Goal: Task Accomplishment & Management: Manage account settings

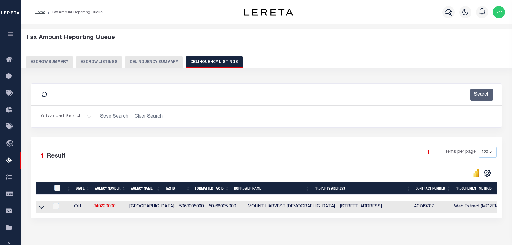
select select
select select "100"
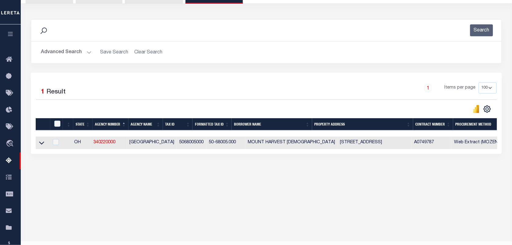
scroll to position [64, 0]
click at [68, 55] on button "Advanced Search" at bounding box center [66, 52] width 51 height 12
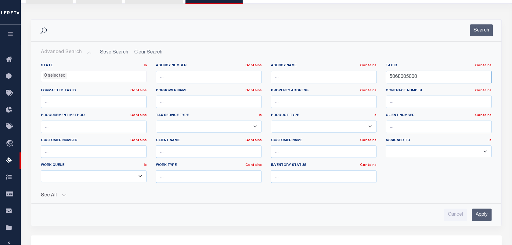
click at [404, 78] on input "5068005000" at bounding box center [439, 77] width 106 height 13
paste input "B41-0002-0037-0-0020-"
type input "B41-0002-0037-0-0020-00"
click at [483, 28] on button "Search" at bounding box center [481, 30] width 23 height 12
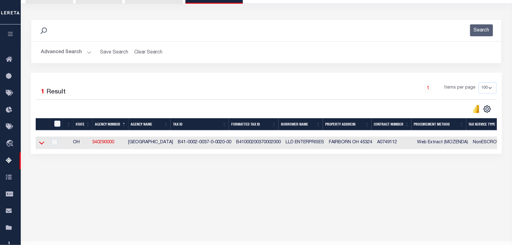
click at [42, 145] on icon at bounding box center [41, 143] width 5 height 6
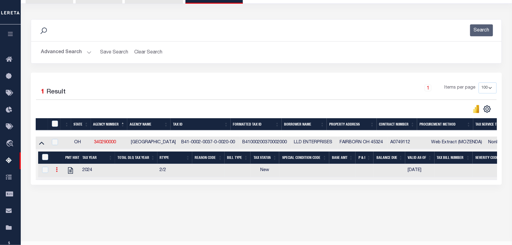
click at [56, 171] on icon at bounding box center [57, 169] width 2 height 5
click at [64, 182] on img "" at bounding box center [64, 179] width 6 height 6
checkbox input "true"
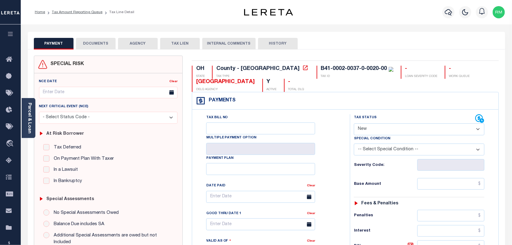
click at [384, 129] on select "- Select Status Code - Open Due/Unpaid Paid Incomplete No Tax Due Internal Refu…" at bounding box center [419, 129] width 131 height 12
select select "PYD"
click at [354, 124] on select "- Select Status Code - Open Due/Unpaid Paid Incomplete No Tax Due Internal Refu…" at bounding box center [419, 129] width 131 height 12
type input "[DATE]"
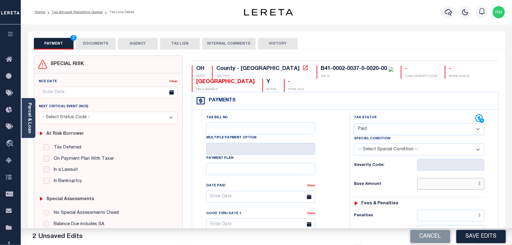
click at [450, 187] on input "text" at bounding box center [451, 184] width 67 height 12
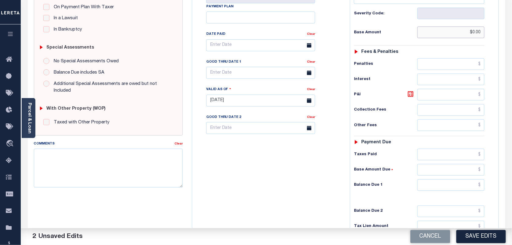
scroll to position [153, 0]
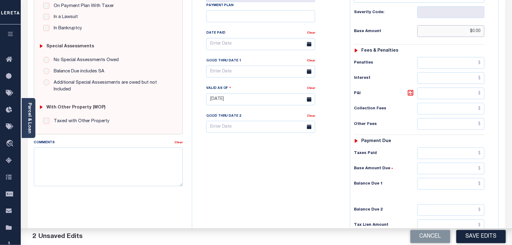
type input "$0.00"
click at [463, 183] on input "text" at bounding box center [451, 184] width 67 height 12
type input "$0.00"
click at [265, 72] on input "text" at bounding box center [260, 72] width 109 height 12
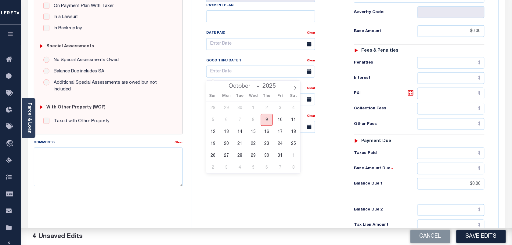
click at [267, 121] on span "9" at bounding box center [267, 120] width 12 height 12
type input "[DATE]"
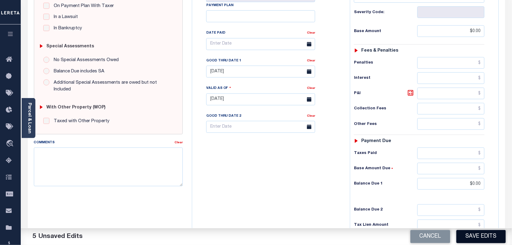
click at [483, 238] on button "Save Edits" at bounding box center [481, 236] width 49 height 13
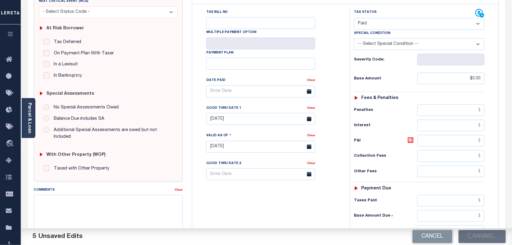
scroll to position [6, 0]
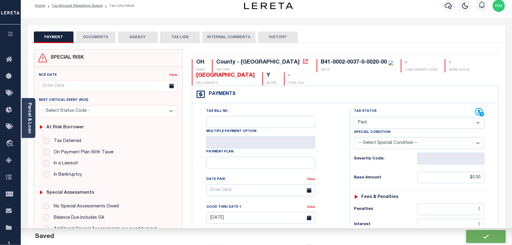
checkbox input "false"
type input "$0"
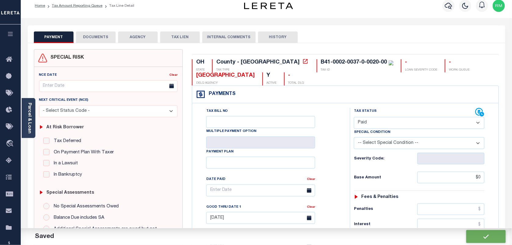
scroll to position [0, 0]
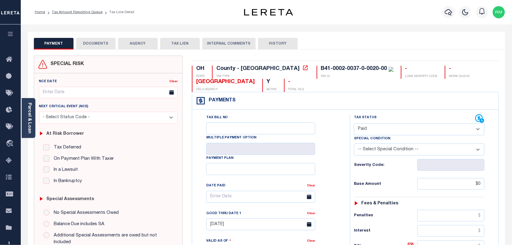
click at [102, 44] on button "DOCUMENTS" at bounding box center [96, 44] width 40 height 12
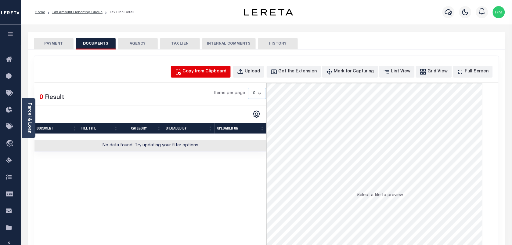
click at [227, 74] on div "Copy from Clipboard" at bounding box center [205, 71] width 44 height 7
select select "POP"
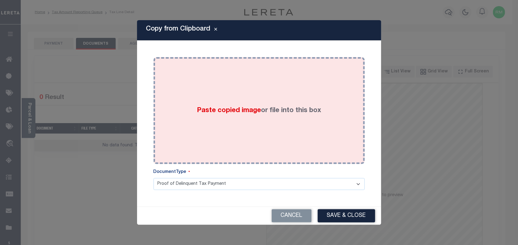
click at [216, 115] on div "Paste copied image or file into this box" at bounding box center [259, 111] width 202 height 98
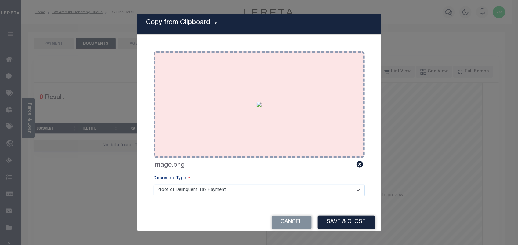
click at [350, 219] on button "Save & Close" at bounding box center [346, 222] width 57 height 13
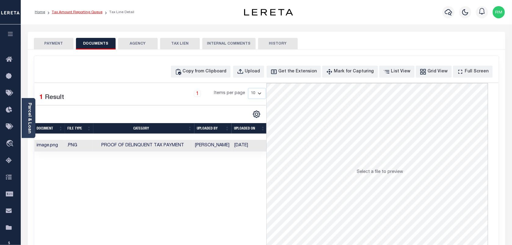
click at [91, 12] on link "Tax Amount Reporting Queue" at bounding box center [77, 12] width 51 height 4
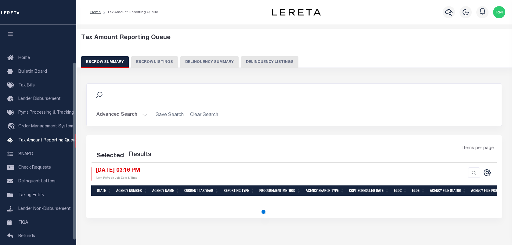
click at [258, 59] on button "Delinquency Listings" at bounding box center [269, 62] width 57 height 12
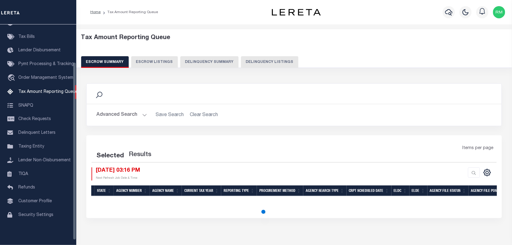
select select "100"
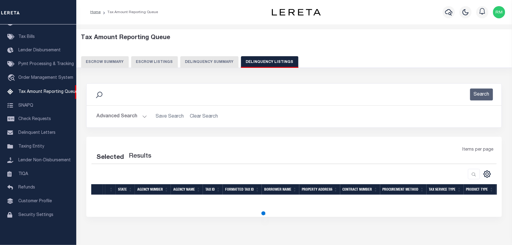
select select "100"
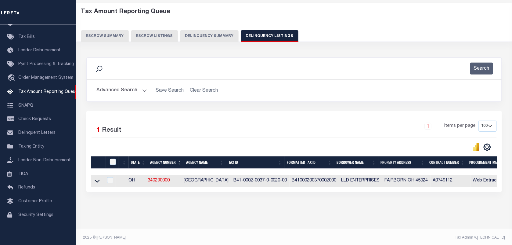
scroll to position [34, 0]
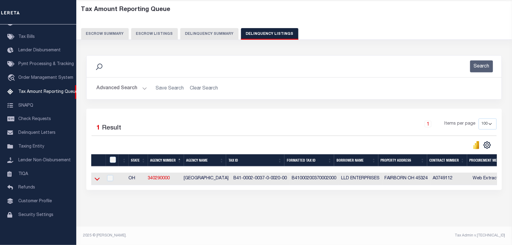
click at [97, 178] on icon at bounding box center [97, 179] width 5 height 3
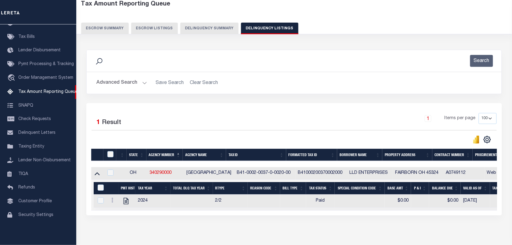
scroll to position [29, 0]
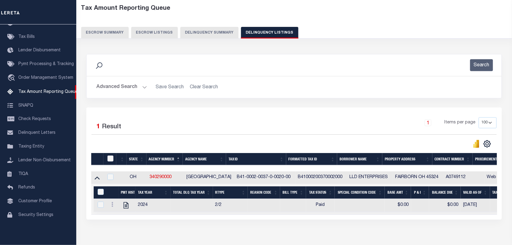
click at [109, 160] on input "checkbox" at bounding box center [110, 158] width 6 height 6
checkbox input "true"
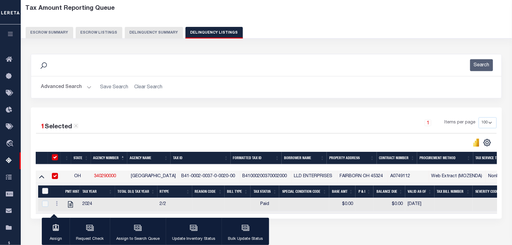
click at [46, 193] on input "&nbsp;" at bounding box center [45, 191] width 6 height 6
checkbox input "true"
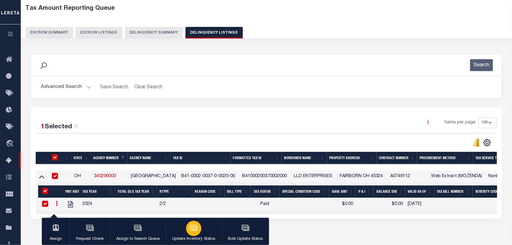
click at [193, 231] on icon "button" at bounding box center [194, 228] width 8 height 8
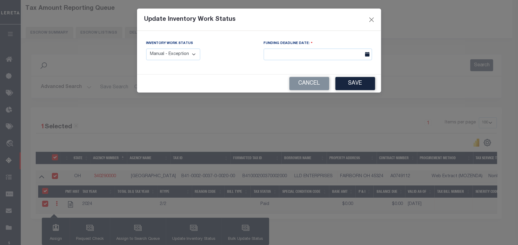
click at [189, 57] on select "Manual - Exception Pended - Awaiting Search Late Add Exception Completed" at bounding box center [173, 55] width 54 height 12
select select "4"
click at [146, 49] on select "Manual - Exception Pended - Awaiting Search Late Add Exception Completed" at bounding box center [173, 55] width 54 height 12
click at [351, 86] on button "Save" at bounding box center [356, 83] width 40 height 13
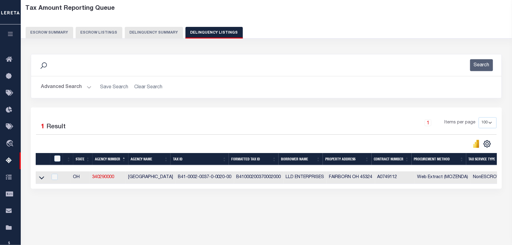
click at [67, 83] on button "Advanced Search" at bounding box center [66, 87] width 51 height 12
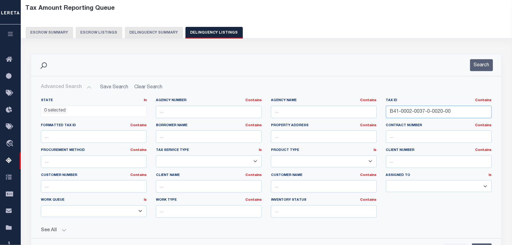
click at [425, 109] on input "B41-0002-0037-0-0020-00" at bounding box center [439, 112] width 106 height 13
paste input "8"
type input "B41-0002-0037-0-0028-00"
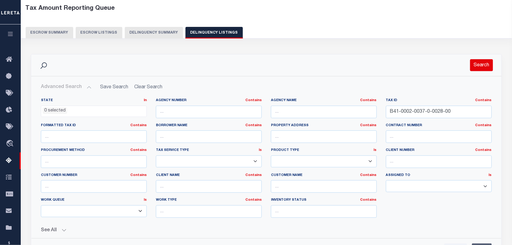
click at [482, 67] on button "Search" at bounding box center [481, 65] width 23 height 12
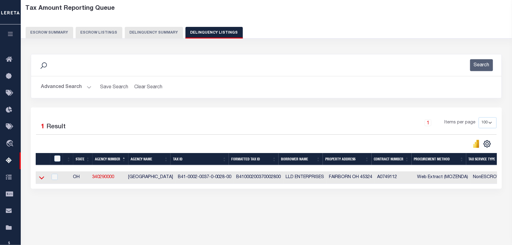
click at [42, 179] on icon at bounding box center [41, 177] width 5 height 6
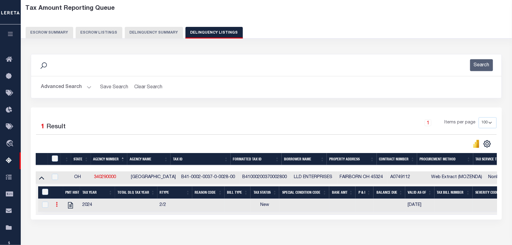
click at [56, 205] on icon at bounding box center [57, 204] width 2 height 5
click at [62, 217] on img "" at bounding box center [64, 214] width 6 height 6
checkbox input "true"
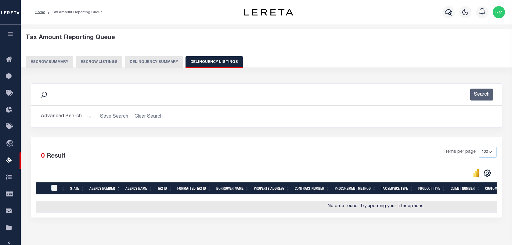
select select
select select "100"
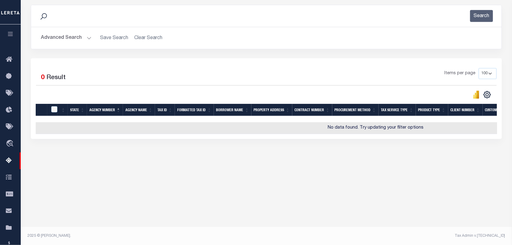
scroll to position [78, 0]
click at [72, 39] on button "Advanced Search" at bounding box center [66, 38] width 51 height 12
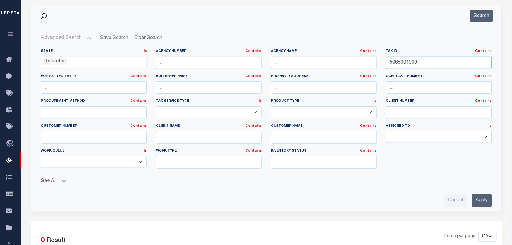
click at [407, 60] on input "5068001000" at bounding box center [439, 62] width 106 height 13
paste input "B41-0002-0037-0-0021-"
click at [407, 60] on input "5068001000" at bounding box center [439, 62] width 106 height 13
type input "B41-0002-0037-0-0021-00"
click at [478, 19] on button "Search" at bounding box center [481, 16] width 23 height 12
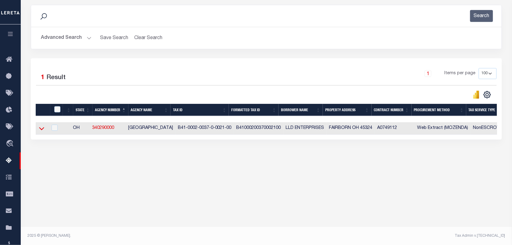
click at [40, 130] on icon at bounding box center [41, 128] width 5 height 3
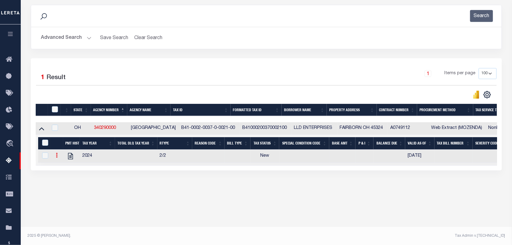
click at [58, 156] on link at bounding box center [56, 156] width 7 height 5
click at [65, 168] on img "" at bounding box center [64, 165] width 6 height 6
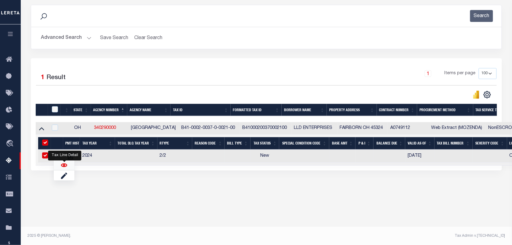
checkbox input "true"
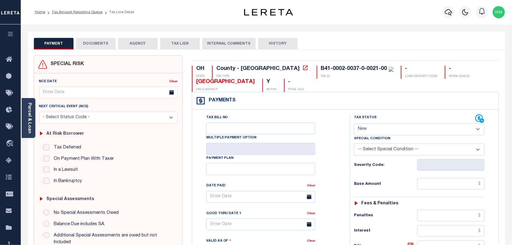
click at [379, 127] on select "- Select Status Code - Open Due/Unpaid Paid Incomplete No Tax Due Internal Refu…" at bounding box center [419, 129] width 131 height 12
select select "PYD"
click at [354, 124] on select "- Select Status Code - Open Due/Unpaid Paid Incomplete No Tax Due Internal Refu…" at bounding box center [419, 129] width 131 height 12
type input "[DATE]"
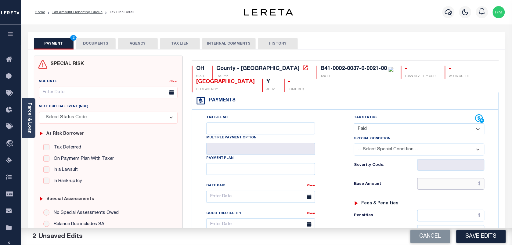
click at [433, 185] on input "text" at bounding box center [451, 184] width 67 height 12
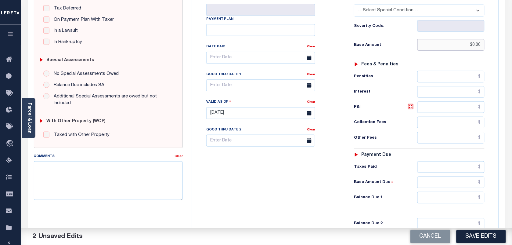
scroll to position [153, 0]
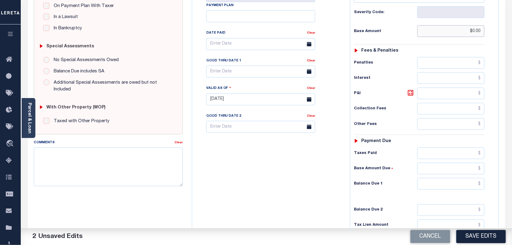
type input "$0.00"
click at [438, 189] on input "text" at bounding box center [451, 184] width 67 height 12
type input "$0.00"
click at [231, 82] on div "Tax Bill No Multiple Payment Option Payment Plan Clear" at bounding box center [269, 47] width 143 height 171
click at [246, 77] on body "Home Tax Amount Reporting Queue Tax Line Detail" at bounding box center [256, 80] width 512 height 466
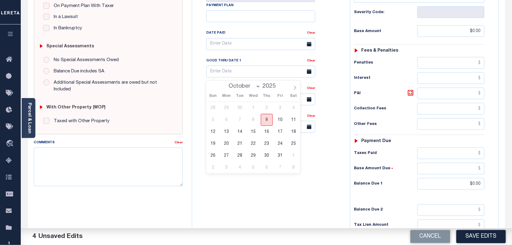
click at [265, 121] on span "9" at bounding box center [267, 120] width 12 height 12
type input "[DATE]"
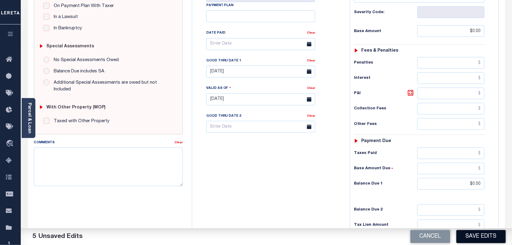
click at [478, 236] on button "Save Edits" at bounding box center [481, 236] width 49 height 13
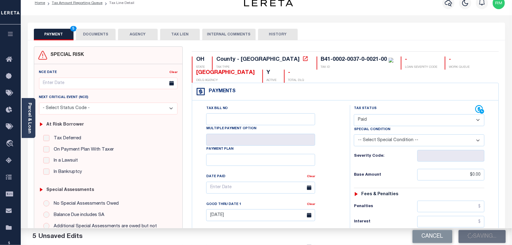
scroll to position [0, 0]
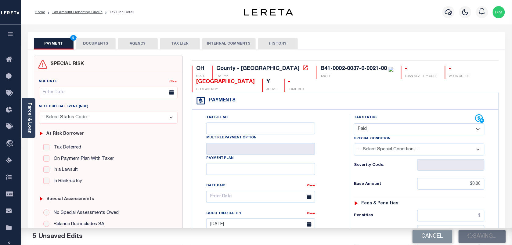
checkbox input "false"
type input "$0"
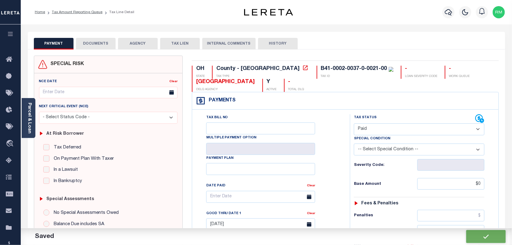
click at [103, 47] on button "DOCUMENTS" at bounding box center [96, 44] width 40 height 12
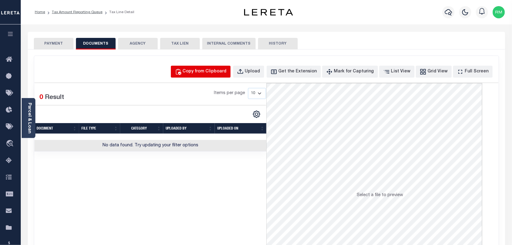
click at [210, 71] on div "Copy from Clipboard" at bounding box center [205, 71] width 44 height 7
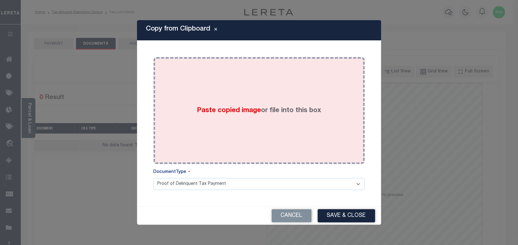
click at [256, 132] on div "Paste copied image or file into this box" at bounding box center [259, 111] width 202 height 98
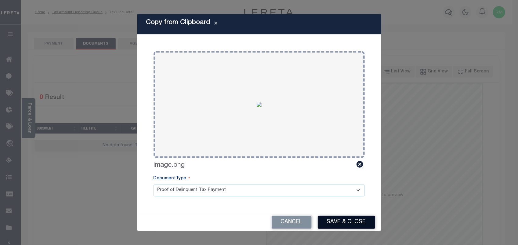
click at [329, 220] on button "Save & Close" at bounding box center [346, 222] width 57 height 13
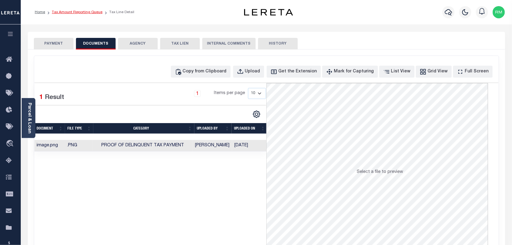
click at [82, 11] on link "Tax Amount Reporting Queue" at bounding box center [77, 12] width 51 height 4
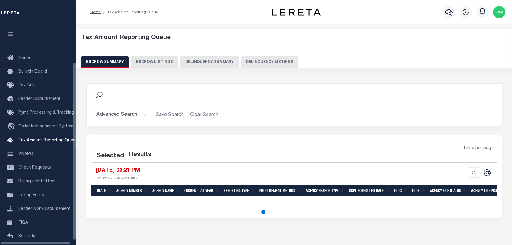
click at [273, 66] on button "Delinquency Listings" at bounding box center [269, 62] width 57 height 12
select select "100"
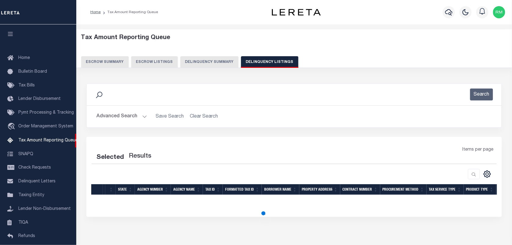
scroll to position [46, 0]
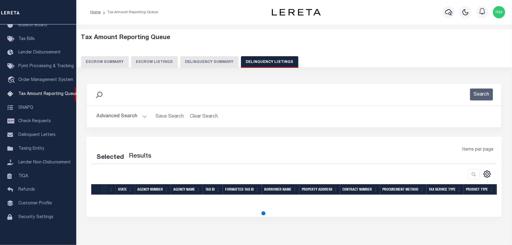
select select "100"
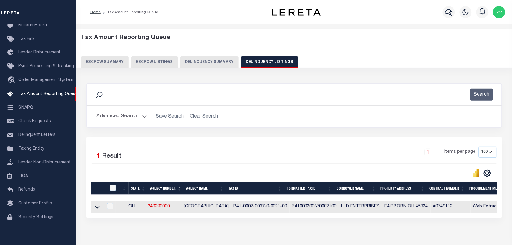
scroll to position [34, 0]
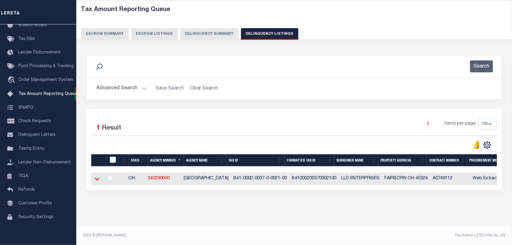
click at [96, 178] on icon at bounding box center [97, 179] width 5 height 3
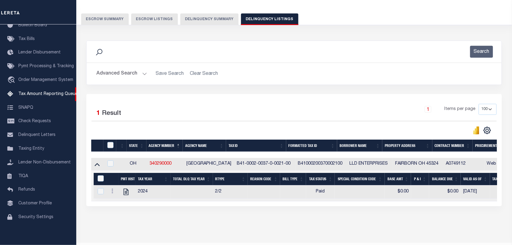
scroll to position [65, 0]
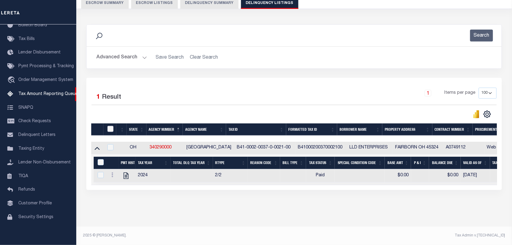
click at [109, 126] on input "checkbox" at bounding box center [110, 129] width 6 height 6
checkbox input "true"
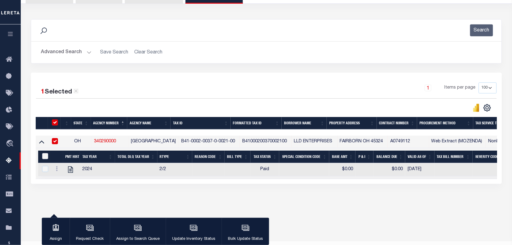
click at [45, 158] on input "&nbsp;" at bounding box center [45, 156] width 6 height 6
checkbox input "true"
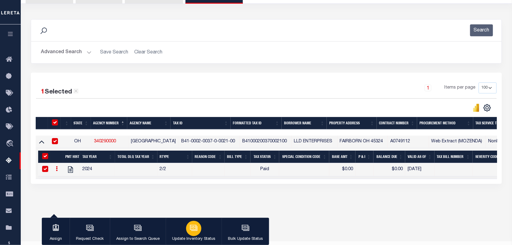
click at [192, 227] on icon "button" at bounding box center [193, 227] width 5 height 3
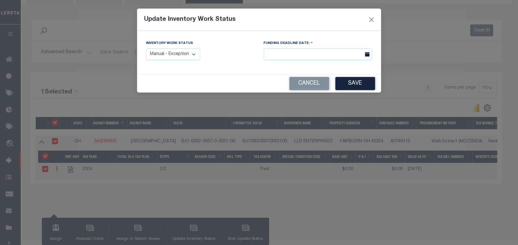
click at [187, 56] on select "Manual - Exception Pended - Awaiting Search Late Add Exception Completed" at bounding box center [173, 55] width 54 height 12
select select "4"
click at [146, 49] on select "Manual - Exception Pended - Awaiting Search Late Add Exception Completed" at bounding box center [173, 55] width 54 height 12
click at [351, 81] on button "Save" at bounding box center [356, 83] width 40 height 13
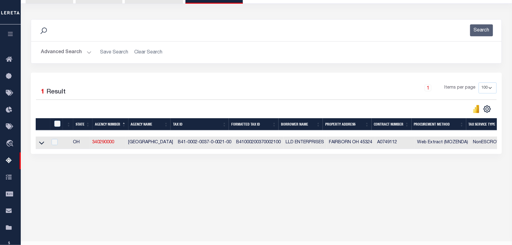
click at [74, 52] on button "Advanced Search" at bounding box center [66, 52] width 51 height 12
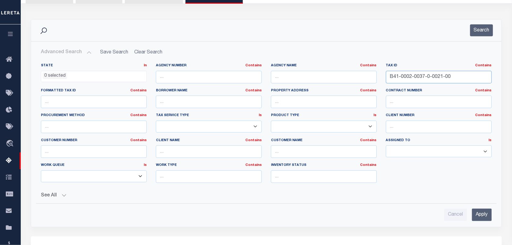
click at [427, 78] on input "B41-0002-0037-0-0021-00" at bounding box center [439, 77] width 106 height 13
paste input "9"
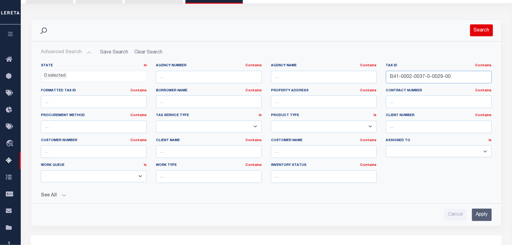
type input "B41-0002-0037-0-0029-00"
click at [481, 30] on button "Search" at bounding box center [481, 30] width 23 height 12
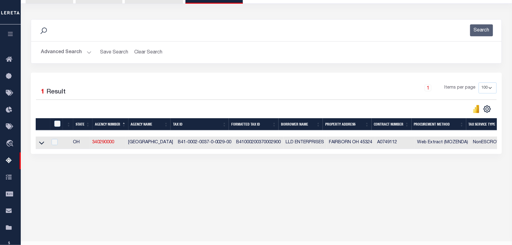
drag, startPoint x: 41, startPoint y: 145, endPoint x: 48, endPoint y: 133, distance: 13.8
click at [41, 145] on icon at bounding box center [41, 143] width 5 height 6
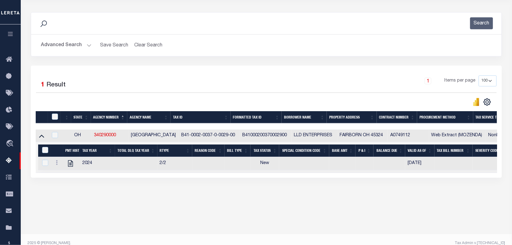
scroll to position [78, 0]
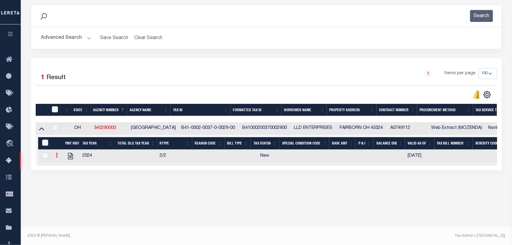
click at [57, 157] on icon at bounding box center [57, 155] width 2 height 5
click at [63, 168] on img "" at bounding box center [64, 165] width 6 height 6
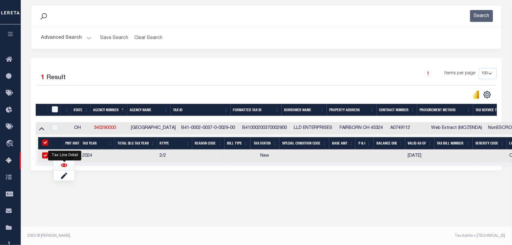
checkbox input "true"
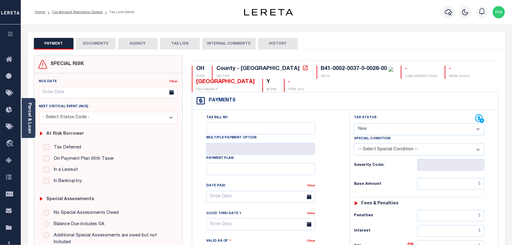
click at [386, 131] on select "- Select Status Code - Open Due/Unpaid Paid Incomplete No Tax Due Internal Refu…" at bounding box center [419, 129] width 131 height 12
select select "PYD"
click at [354, 124] on select "- Select Status Code - Open Due/Unpaid Paid Incomplete No Tax Due Internal Refu…" at bounding box center [419, 129] width 131 height 12
type input "[DATE]"
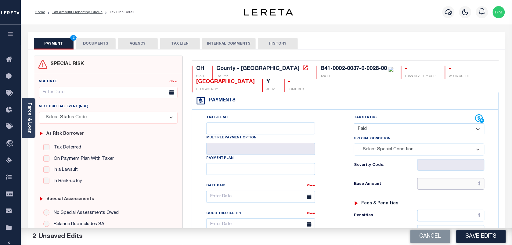
click at [453, 189] on input "text" at bounding box center [451, 184] width 67 height 12
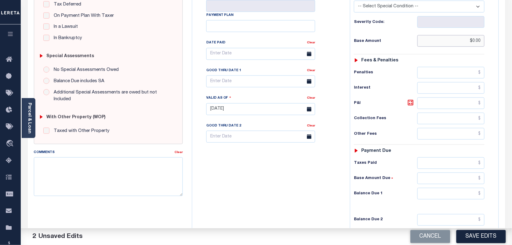
scroll to position [191, 0]
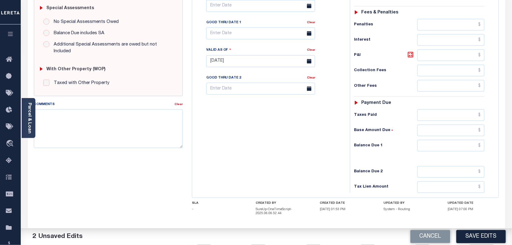
type input "$0.00"
click at [440, 148] on input "text" at bounding box center [451, 146] width 67 height 12
type input "$0.00"
click at [244, 38] on body "Home Tax Amount Reporting Queue Tax Line Detail" at bounding box center [256, 42] width 512 height 466
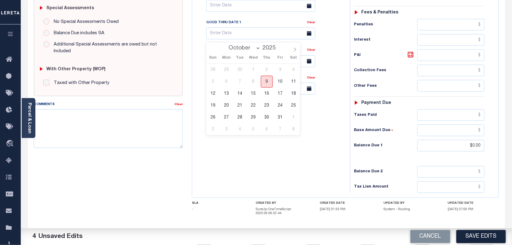
click at [264, 80] on span "9" at bounding box center [267, 82] width 12 height 12
type input "[DATE]"
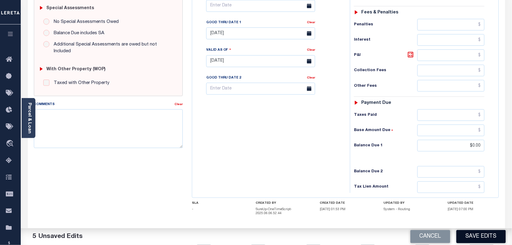
click at [474, 231] on button "Save Edits" at bounding box center [481, 236] width 49 height 13
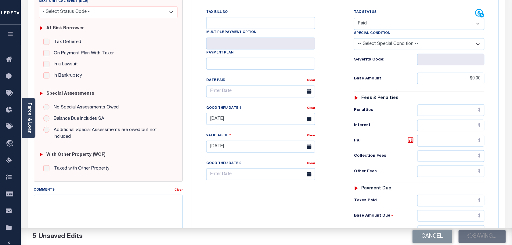
checkbox input "false"
type input "$0"
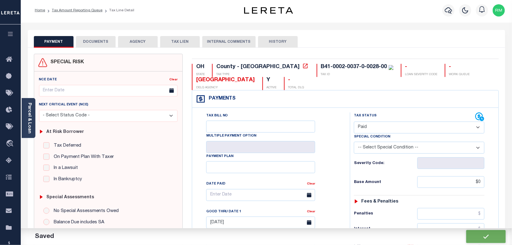
scroll to position [0, 0]
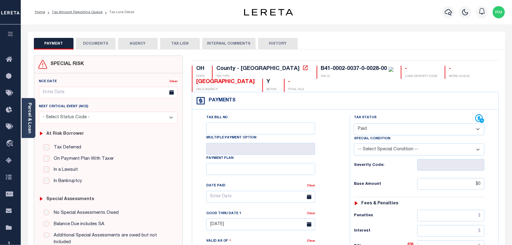
click at [96, 44] on button "DOCUMENTS" at bounding box center [96, 44] width 40 height 12
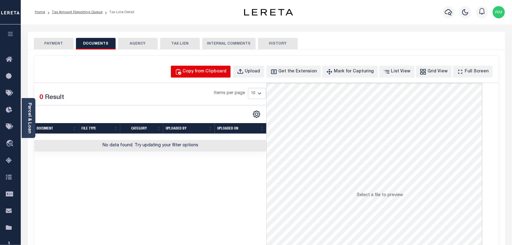
click at [216, 71] on div "Copy from Clipboard" at bounding box center [205, 71] width 44 height 7
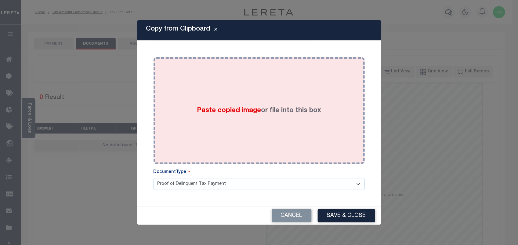
click at [232, 116] on div "Paste copied image or file into this box" at bounding box center [259, 111] width 202 height 98
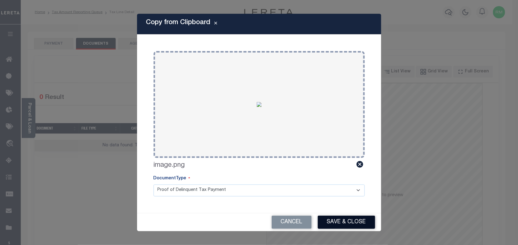
click at [350, 219] on button "Save & Close" at bounding box center [346, 222] width 57 height 13
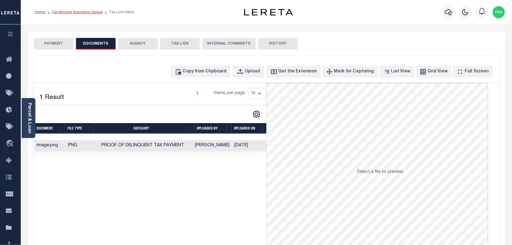
click at [88, 13] on link "Tax Amount Reporting Queue" at bounding box center [77, 12] width 51 height 4
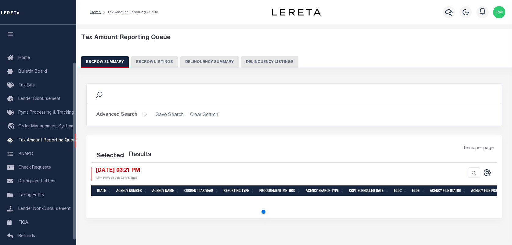
click at [267, 63] on button "Delinquency Listings" at bounding box center [269, 62] width 57 height 12
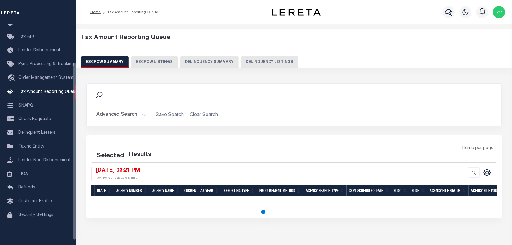
select select "100"
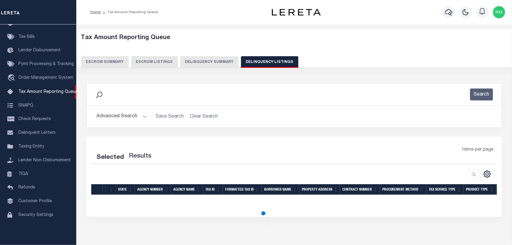
select select "100"
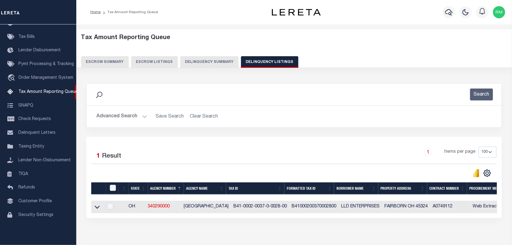
scroll to position [31, 0]
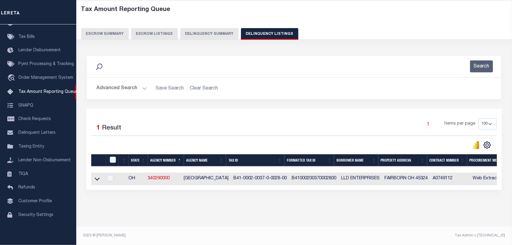
click at [97, 177] on icon at bounding box center [97, 179] width 5 height 6
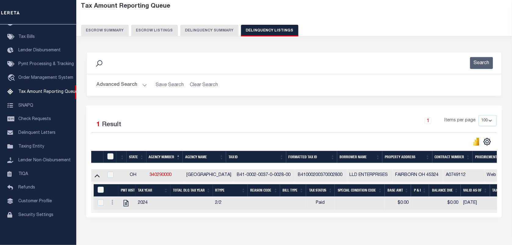
scroll to position [34, 0]
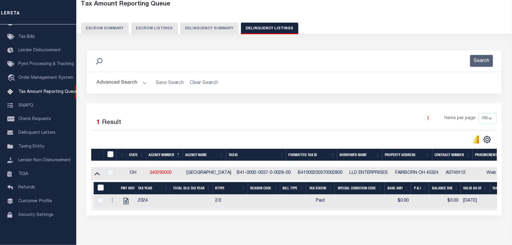
click at [111, 154] on input "checkbox" at bounding box center [110, 154] width 6 height 6
checkbox input "true"
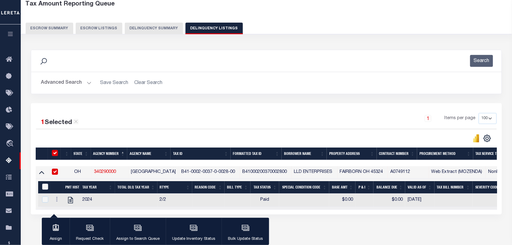
click at [44, 190] on input "&nbsp;" at bounding box center [45, 186] width 6 height 6
checkbox input "true"
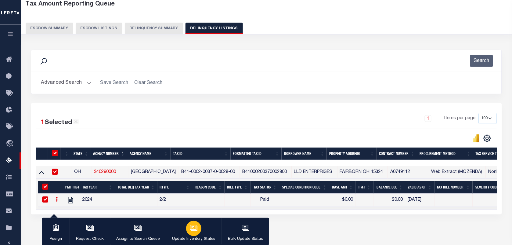
click at [190, 225] on icon "button" at bounding box center [194, 228] width 8 height 8
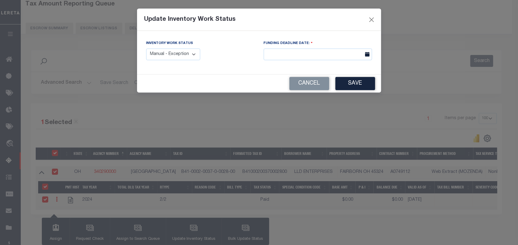
click at [188, 52] on select "Manual - Exception Pended - Awaiting Search Late Add Exception Completed" at bounding box center [173, 55] width 54 height 12
select select "4"
click at [146, 49] on select "Manual - Exception Pended - Awaiting Search Late Add Exception Completed" at bounding box center [173, 55] width 54 height 12
click at [362, 87] on button "Save" at bounding box center [356, 83] width 40 height 13
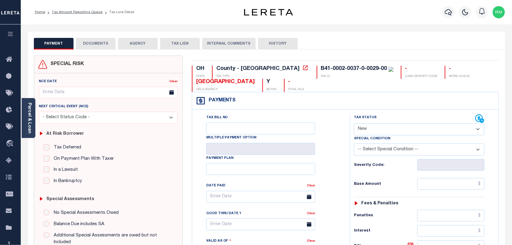
click at [362, 130] on select "- Select Status Code - Open Due/Unpaid Paid Incomplete No Tax Due Internal Refu…" at bounding box center [419, 129] width 131 height 12
select select "PYD"
click at [354, 124] on select "- Select Status Code - Open Due/Unpaid Paid Incomplete No Tax Due Internal Refu…" at bounding box center [419, 129] width 131 height 12
type input "[DATE]"
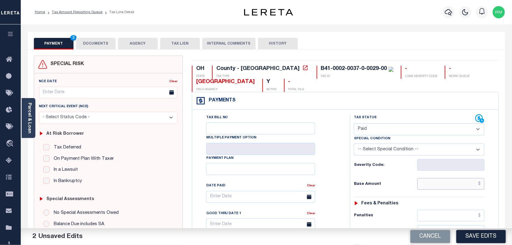
click at [439, 186] on input "text" at bounding box center [451, 184] width 67 height 12
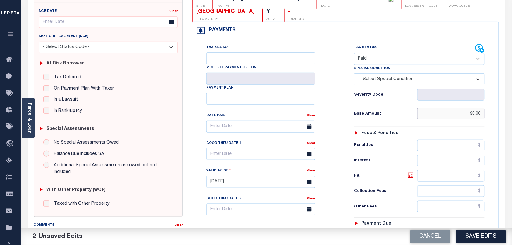
scroll to position [153, 0]
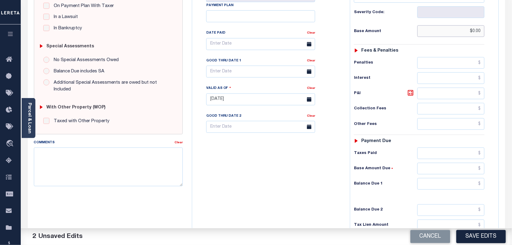
type input "$0.00"
click at [444, 188] on input "text" at bounding box center [451, 184] width 67 height 12
type input "$0.00"
click at [249, 76] on body "Home Tax Amount Reporting Queue Tax Line Detail" at bounding box center [256, 80] width 512 height 466
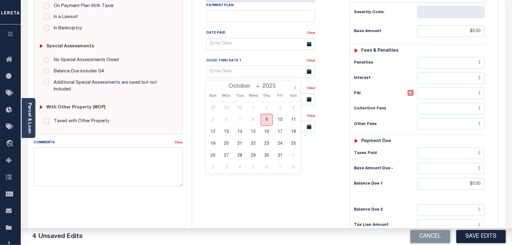
click at [264, 119] on span "9" at bounding box center [267, 120] width 12 height 12
type input "[DATE]"
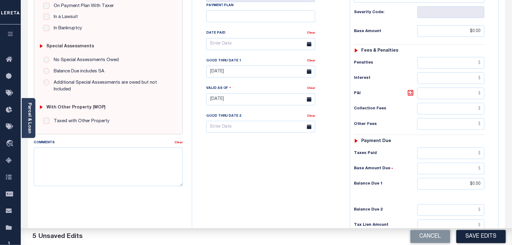
click at [477, 235] on button "Save Edits" at bounding box center [481, 236] width 49 height 13
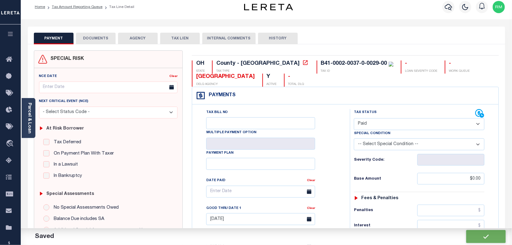
checkbox input "false"
type input "$0"
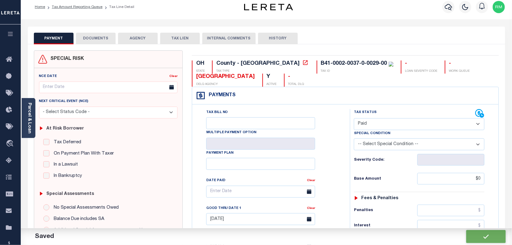
scroll to position [0, 0]
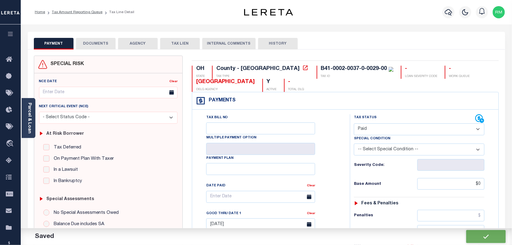
click at [94, 40] on button "DOCUMENTS" at bounding box center [96, 44] width 40 height 12
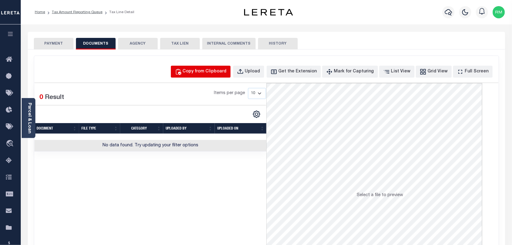
click at [212, 71] on div "Copy from Clipboard" at bounding box center [205, 71] width 44 height 7
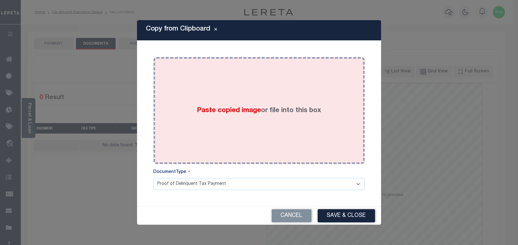
click at [240, 135] on div "Paste copied image or file into this box" at bounding box center [259, 111] width 202 height 98
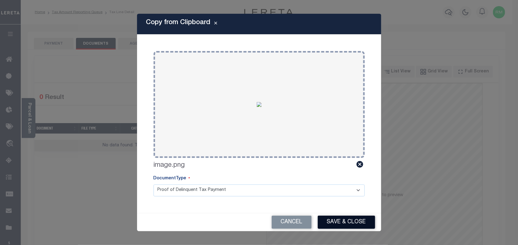
click at [340, 222] on button "Save & Close" at bounding box center [346, 222] width 57 height 13
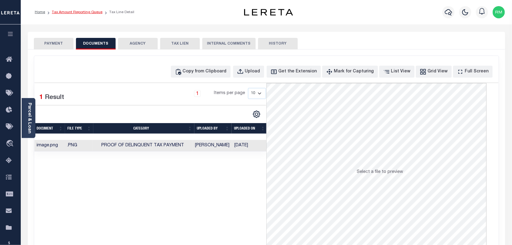
click at [80, 11] on link "Tax Amount Reporting Queue" at bounding box center [77, 12] width 51 height 4
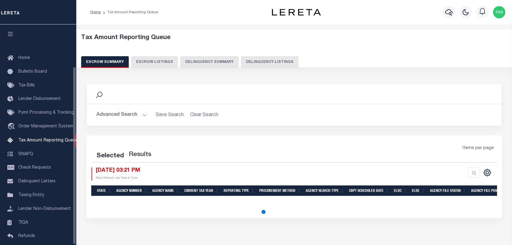
click at [277, 63] on button "Delinquency Listings" at bounding box center [269, 62] width 57 height 12
select select "100"
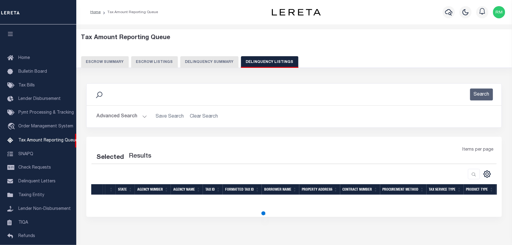
scroll to position [52, 0]
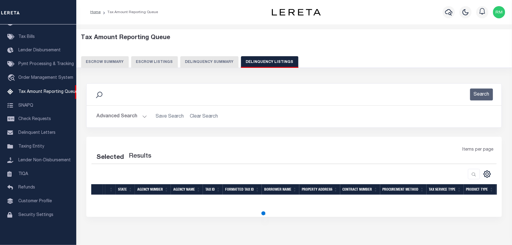
select select "100"
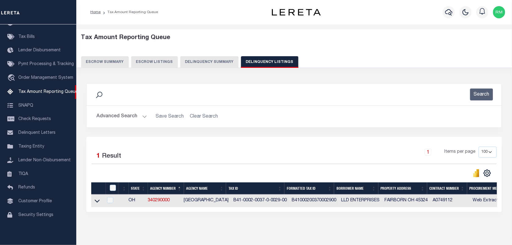
scroll to position [27, 0]
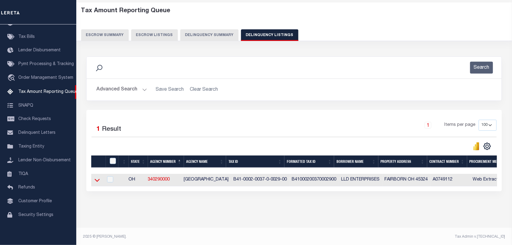
click at [98, 181] on icon at bounding box center [97, 180] width 5 height 6
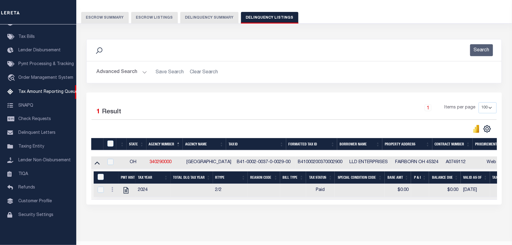
scroll to position [65, 0]
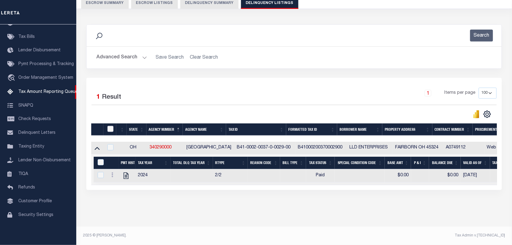
click at [108, 126] on input "checkbox" at bounding box center [110, 129] width 6 height 6
checkbox input "true"
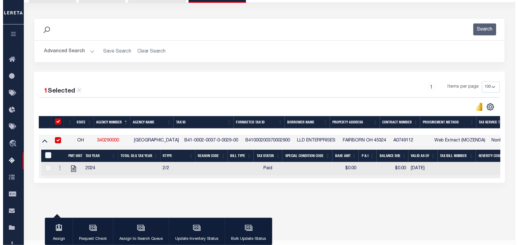
scroll to position [64, 0]
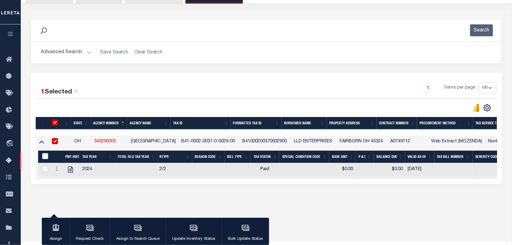
click at [45, 158] on input "&nbsp;" at bounding box center [45, 156] width 6 height 6
checkbox input "true"
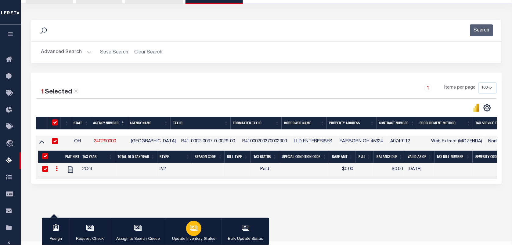
click at [193, 228] on icon "button" at bounding box center [194, 228] width 8 height 8
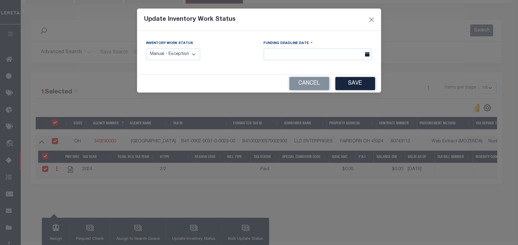
click at [167, 57] on select "Manual - Exception Pended - Awaiting Search Late Add Exception Completed" at bounding box center [173, 55] width 54 height 12
select select "4"
click at [146, 49] on select "Manual - Exception Pended - Awaiting Search Late Add Exception Completed" at bounding box center [173, 55] width 54 height 12
drag, startPoint x: 352, startPoint y: 85, endPoint x: 332, endPoint y: 77, distance: 21.8
click at [351, 84] on button "Save" at bounding box center [356, 83] width 40 height 13
